Goal: Navigation & Orientation: Find specific page/section

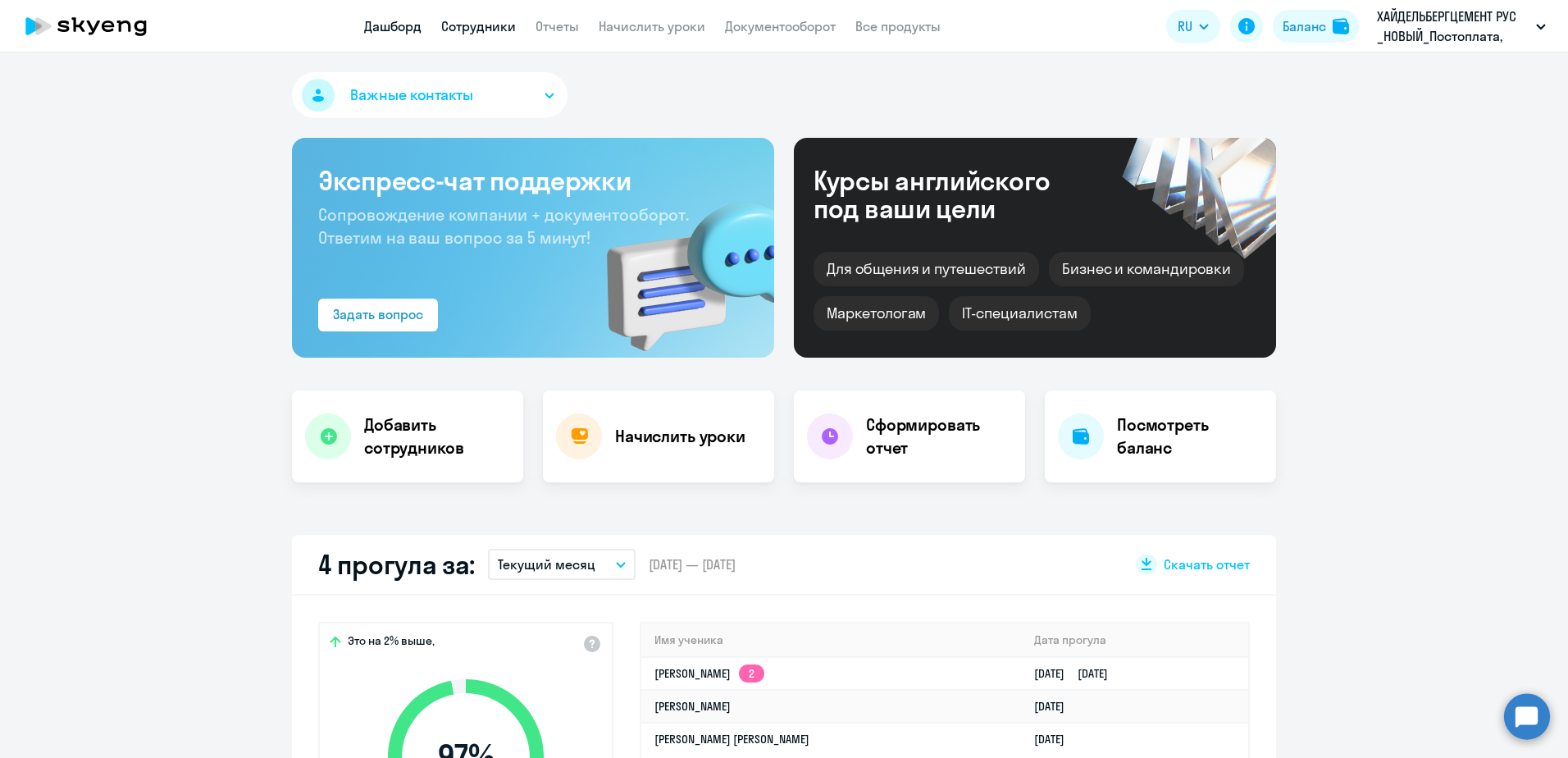
click at [476, 29] on link "Сотрудники" at bounding box center [478, 26] width 75 height 16
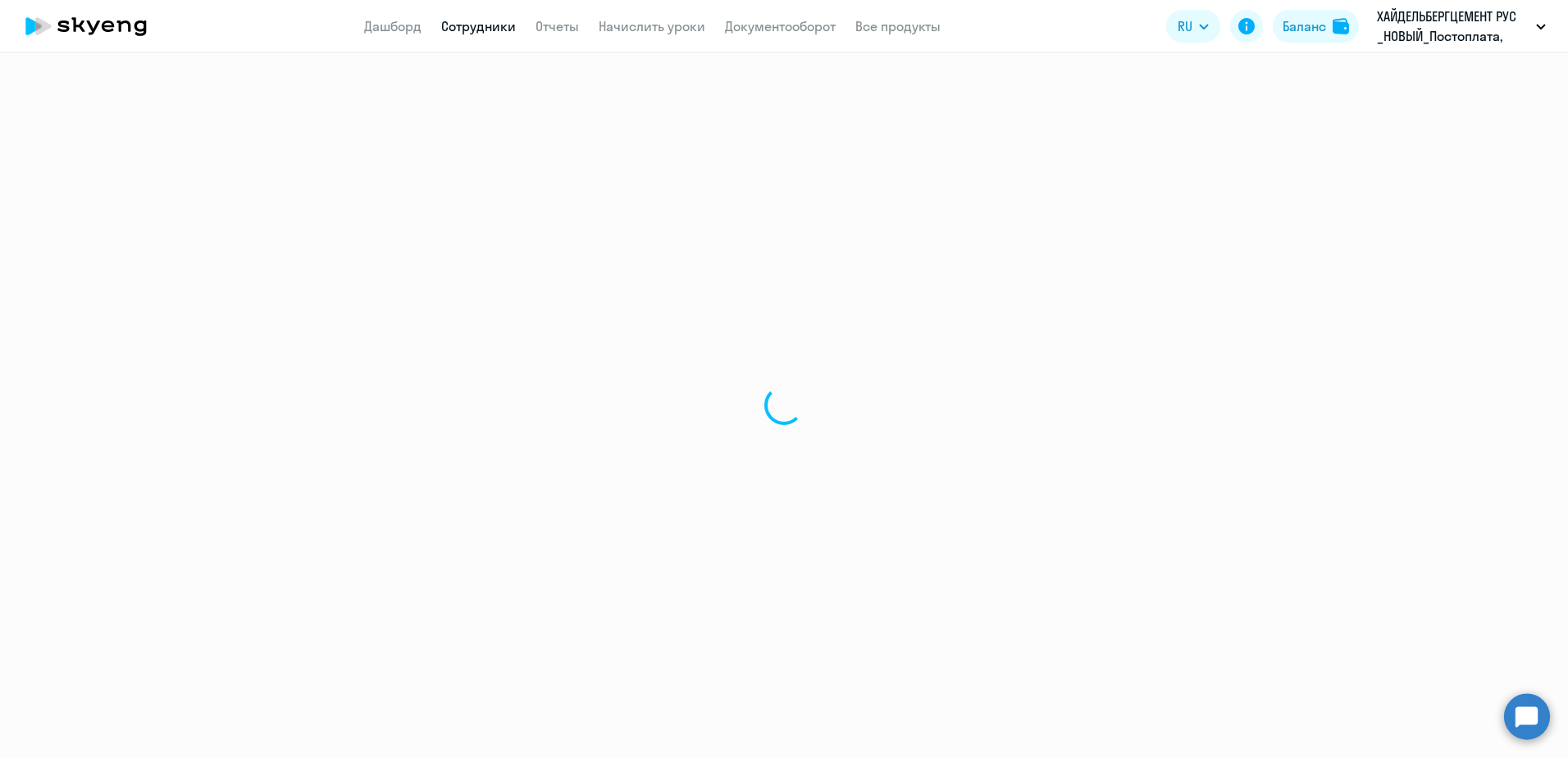
select select "30"
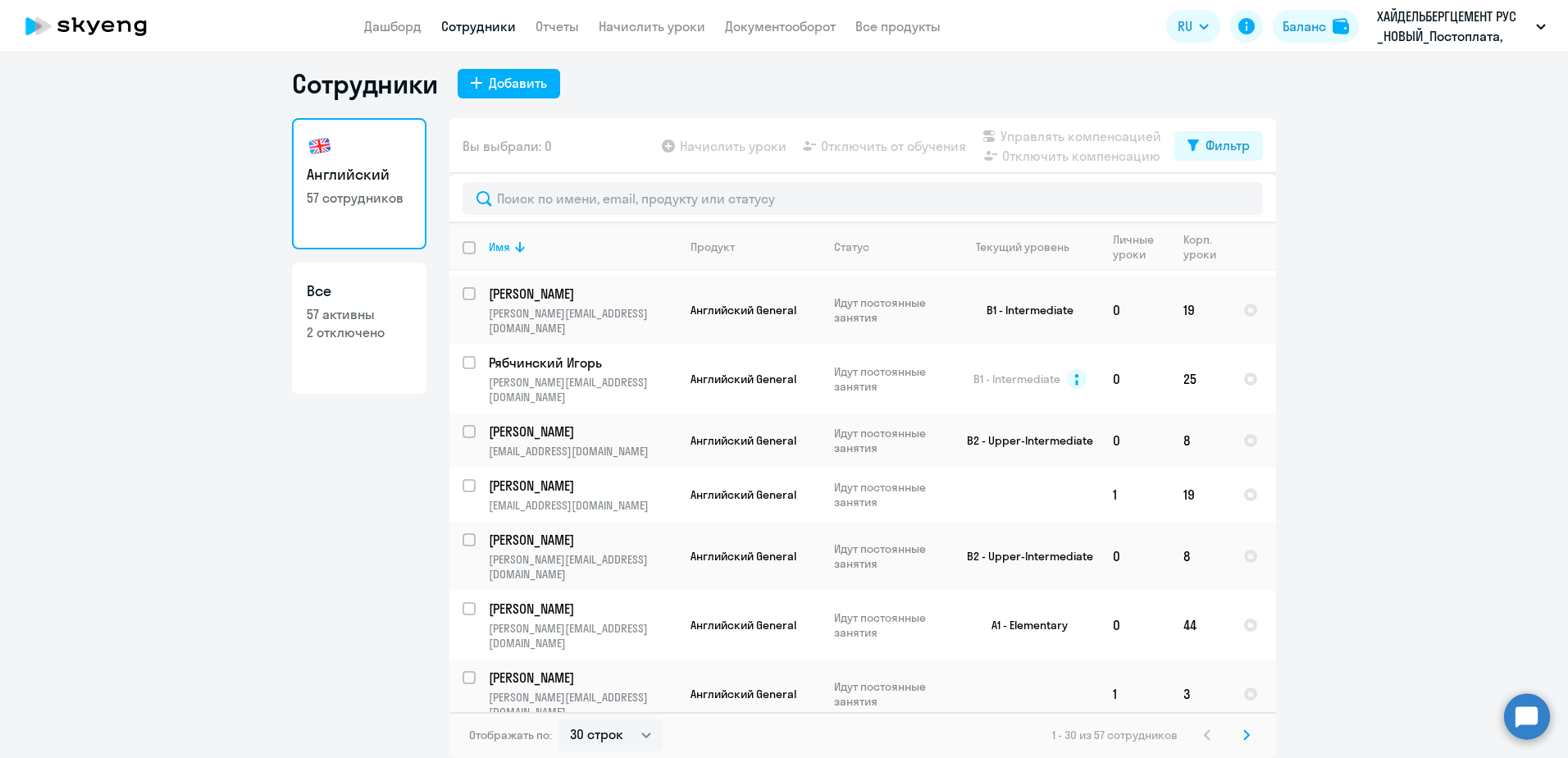
scroll to position [1183, 0]
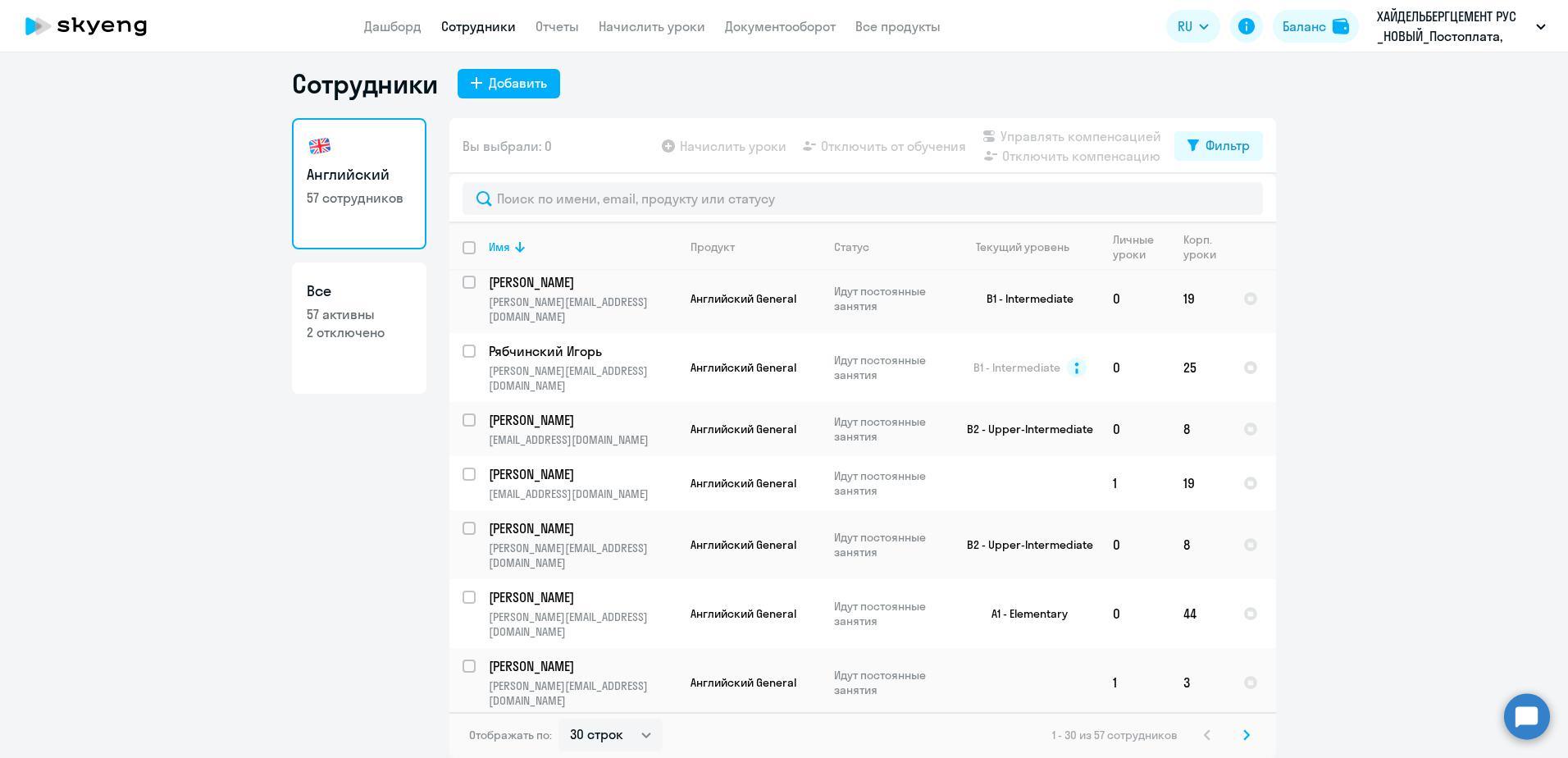
click at [1262, 737] on div "Отображать по: 30 строк 50 строк 100 строк 1 - 30 из 57 сотрудников" at bounding box center [863, 735] width 827 height 46
click at [1262, 737] on div "Отображать по: 30 строк 50 строк 100 строк 1 - 30 из 57 сотрудников" at bounding box center [863, 735] width 827 height 46
click at [1259, 737] on div "Отображать по: 30 строк 50 строк 100 строк 1 - 30 из 57 сотрудников" at bounding box center [863, 735] width 827 height 46
click at [1252, 734] on div "Отображать по: 30 строк 50 строк 100 строк 1 - 30 из 57 сотрудников" at bounding box center [863, 735] width 827 height 46
click at [1250, 734] on div "Отображать по: 30 строк 50 строк 100 строк 1 - 30 из 57 сотрудников" at bounding box center [863, 735] width 827 height 46
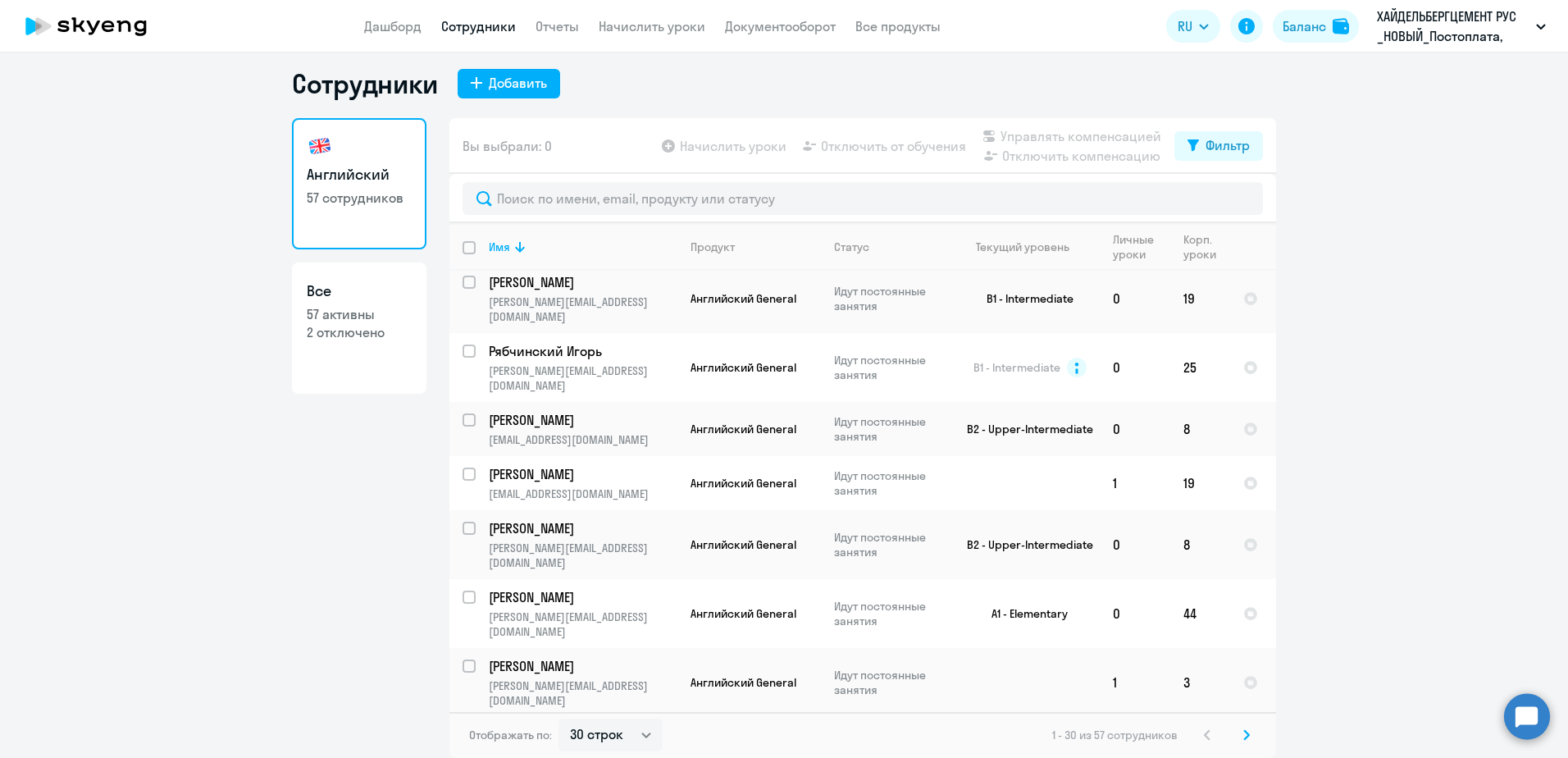
click at [1250, 734] on svg-icon at bounding box center [1247, 735] width 20 height 20
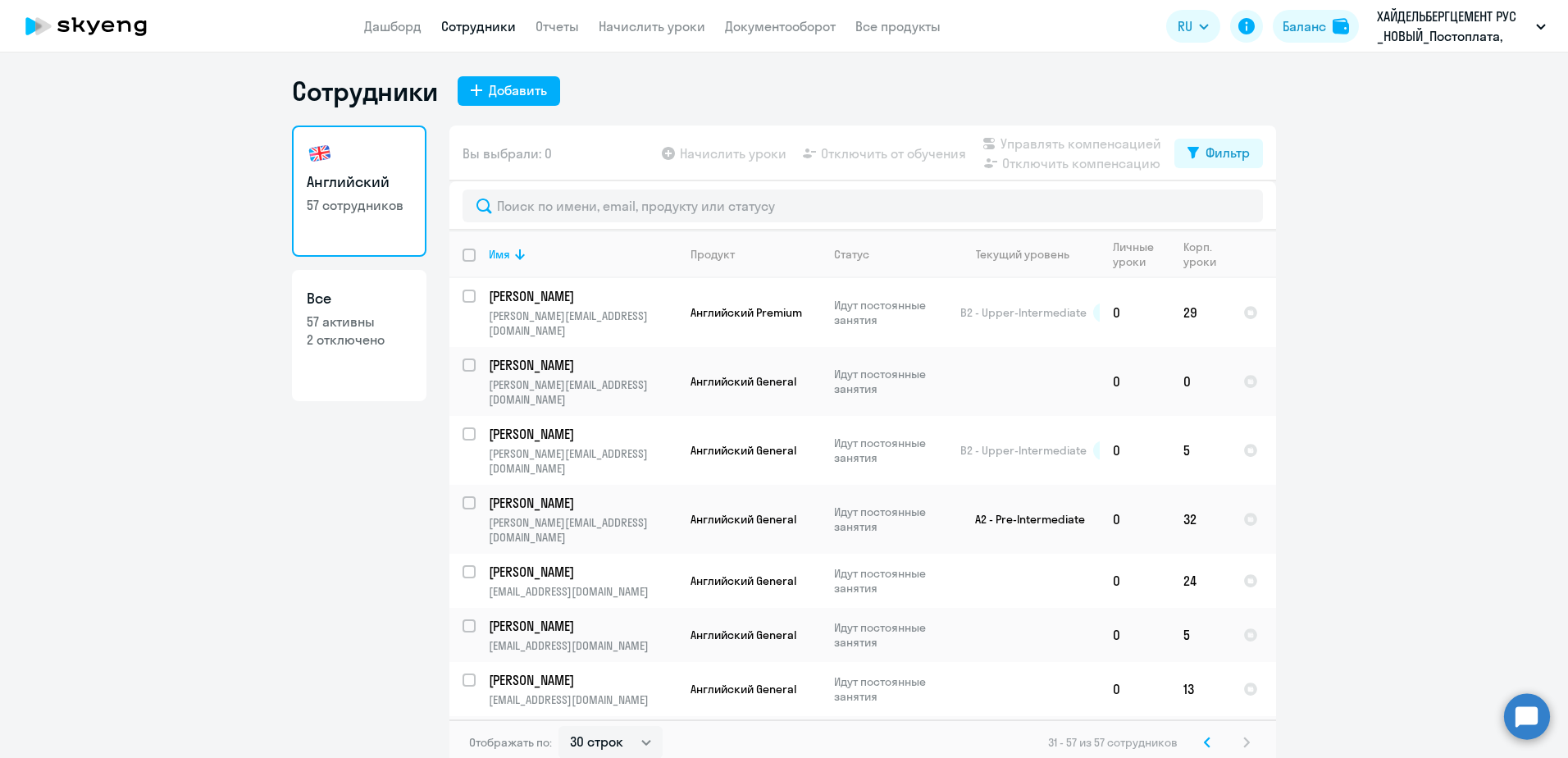
scroll to position [0, 0]
click at [1197, 741] on svg-icon at bounding box center [1207, 745] width 20 height 20
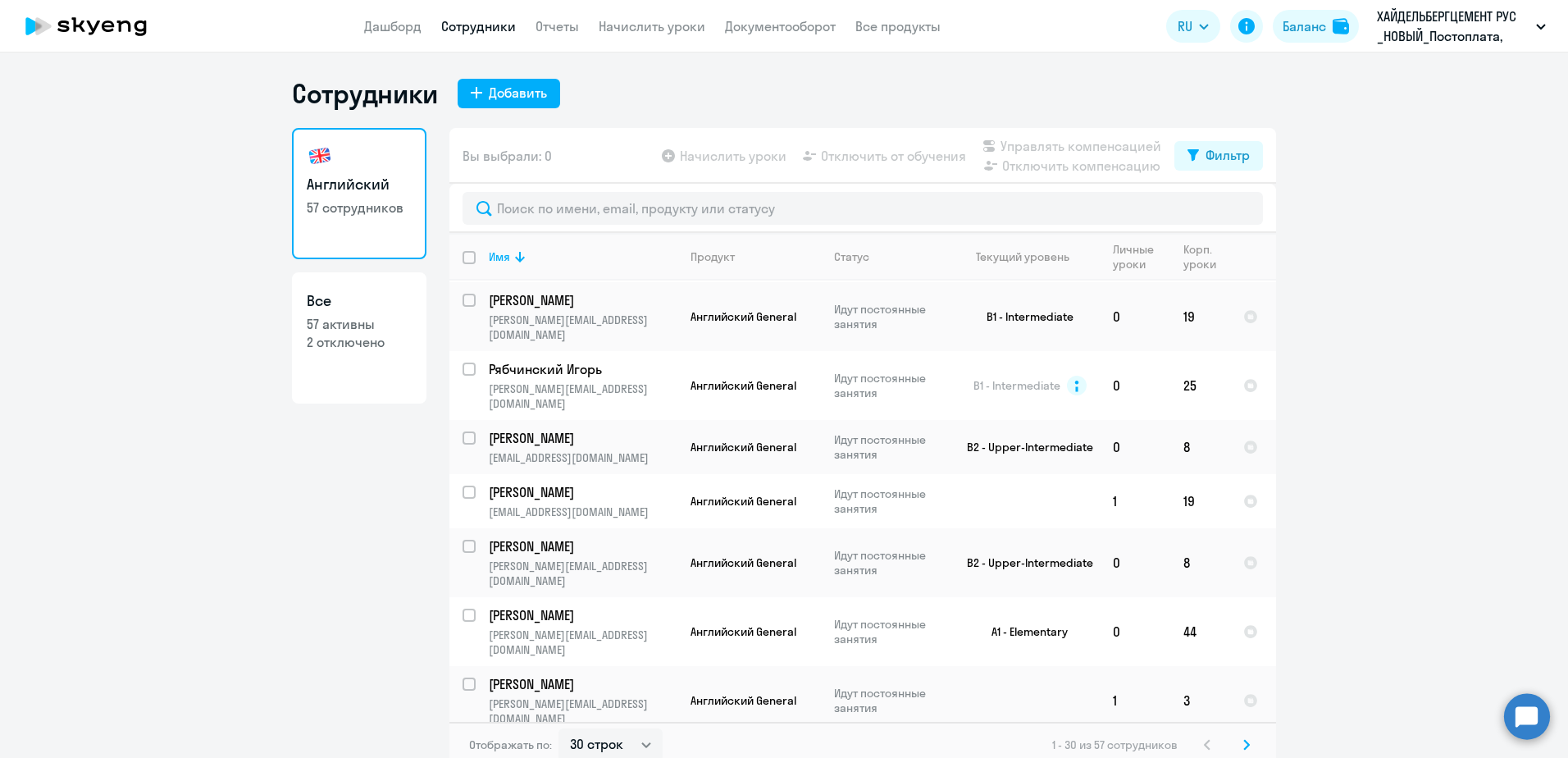
scroll to position [1183, 0]
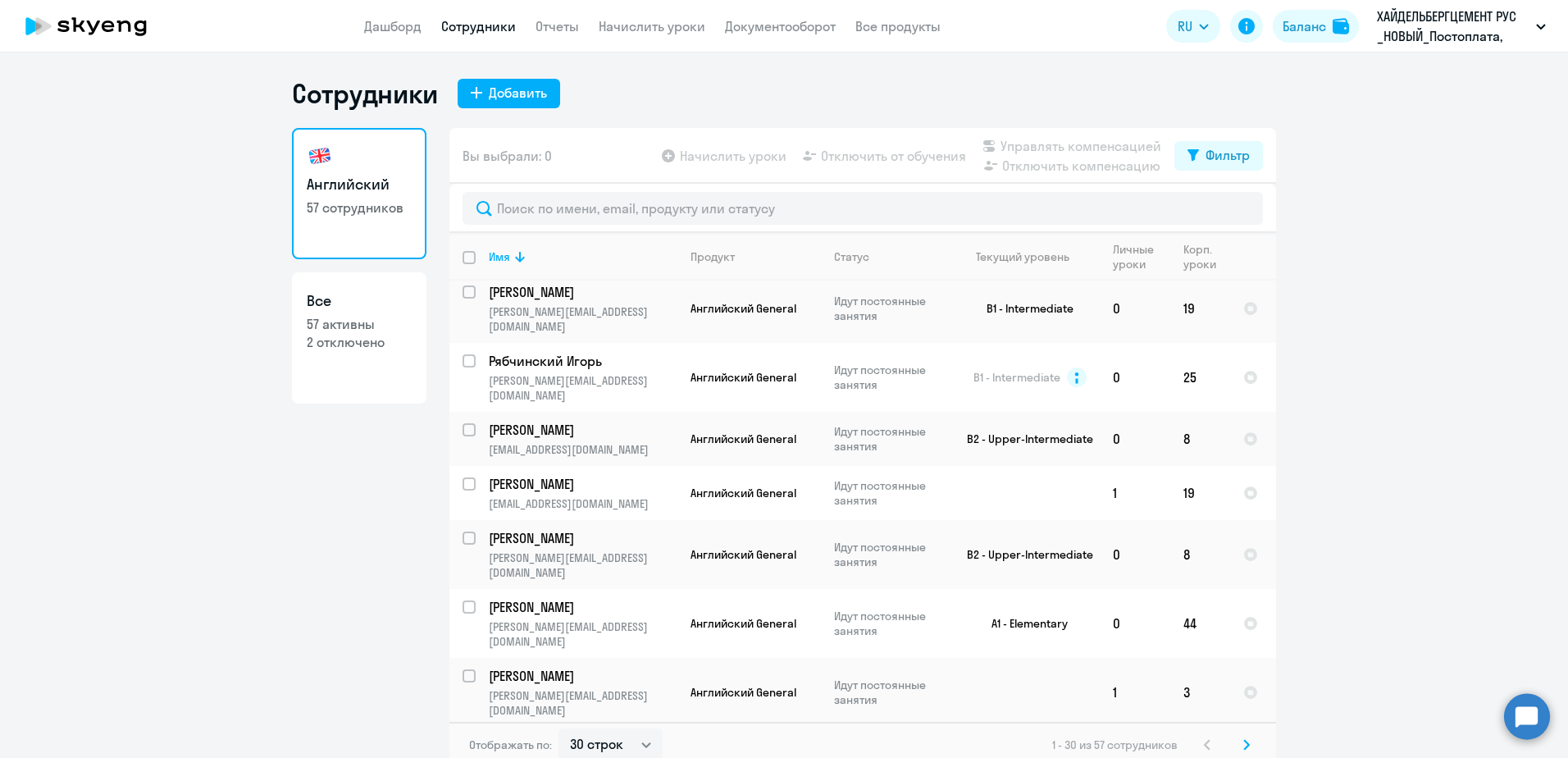
click at [1379, 419] on ng-component "Сотрудники Добавить Английский 57 сотрудников Все 57 активны 2 отключено Вы выб…" at bounding box center [784, 422] width 1568 height 691
